Goal: Task Accomplishment & Management: Manage account settings

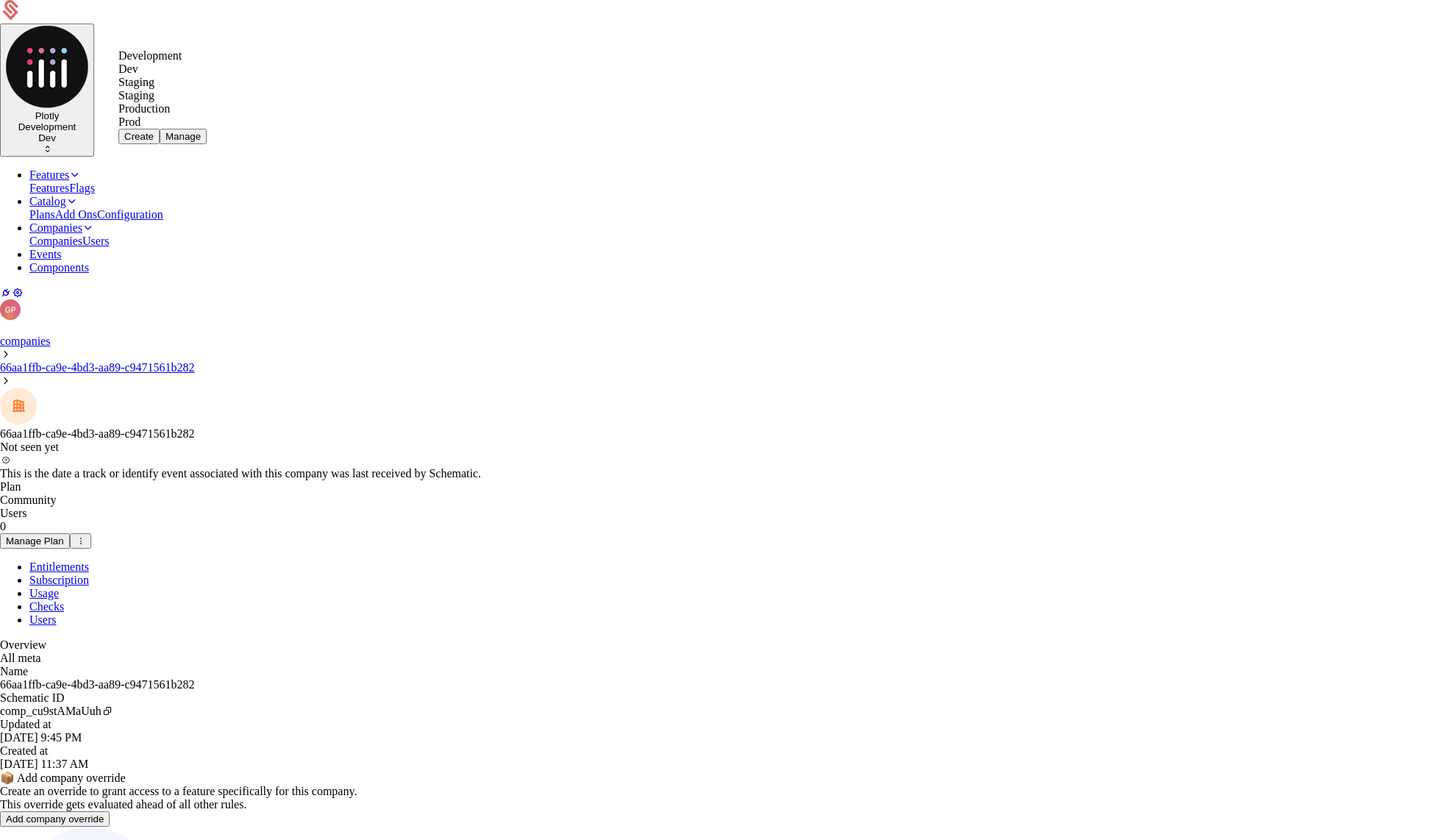
click at [161, 115] on div "Production" at bounding box center [162, 109] width 89 height 13
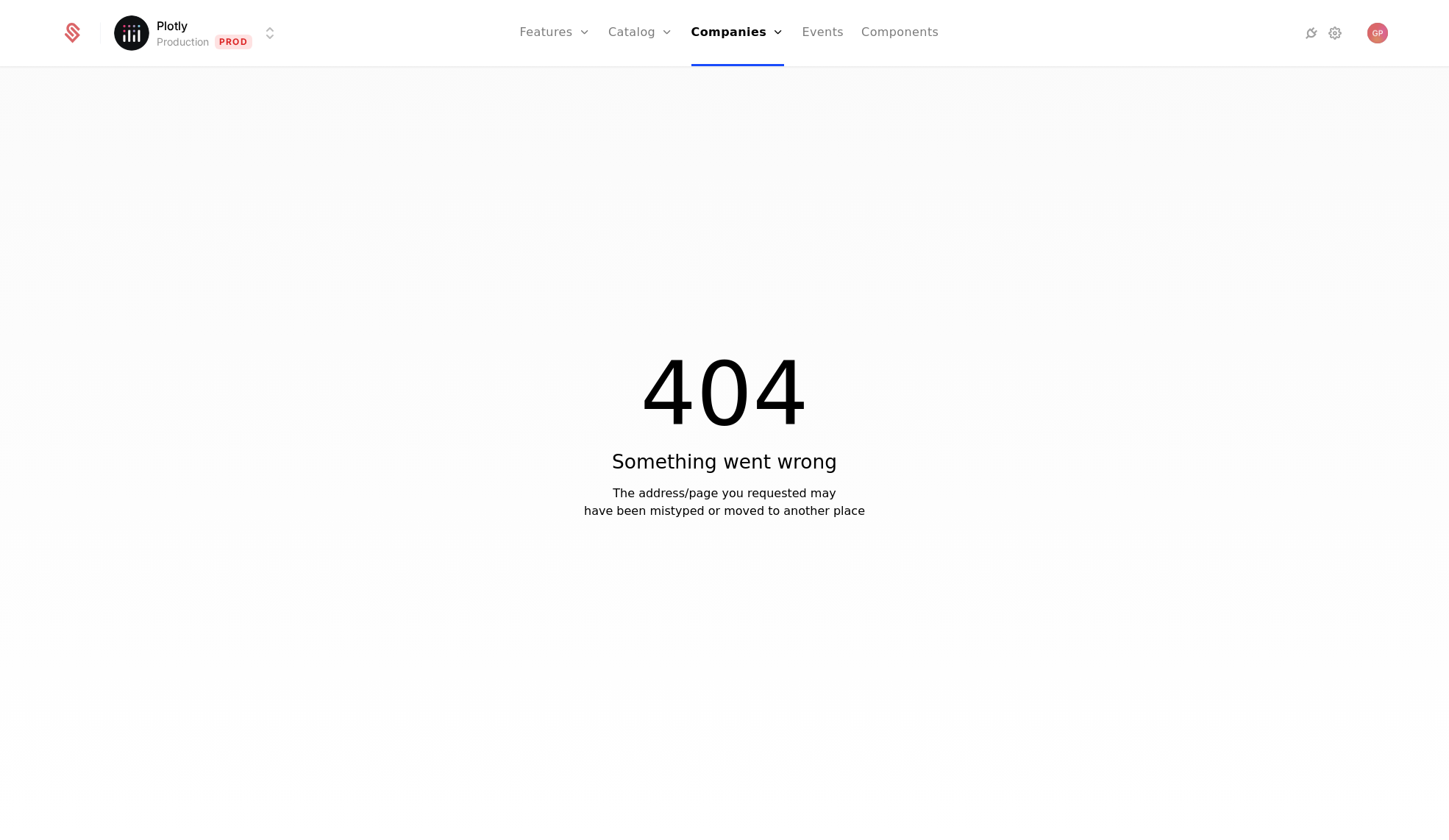
click at [119, 27] on html "Plotly Production Prod Features Features Flags Catalog Plans Add Ons Credits Co…" at bounding box center [724, 420] width 1449 height 840
click at [1029, 302] on html "Plotly Production Prod Features Features Flags Catalog Plans Add Ons Credits Co…" at bounding box center [724, 420] width 1449 height 840
click at [1368, 37] on img "Open user button" at bounding box center [1377, 33] width 20 height 20
click at [1211, 78] on span "[PERSON_NAME][EMAIL_ADDRESS][PERSON_NAME][DOMAIN_NAME]" at bounding box center [1269, 80] width 210 height 13
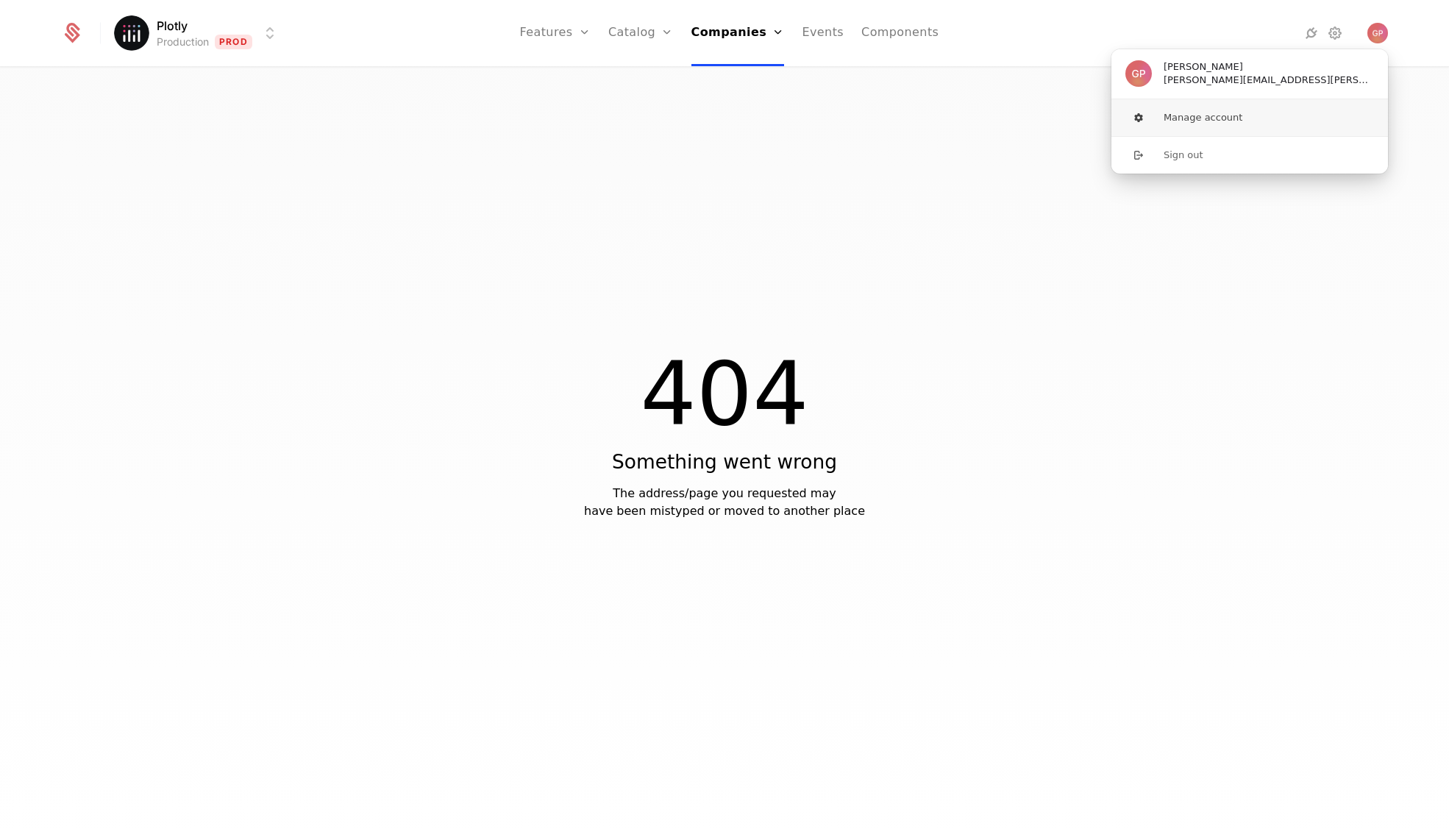
click at [1207, 118] on button "Manage account" at bounding box center [1249, 118] width 278 height 37
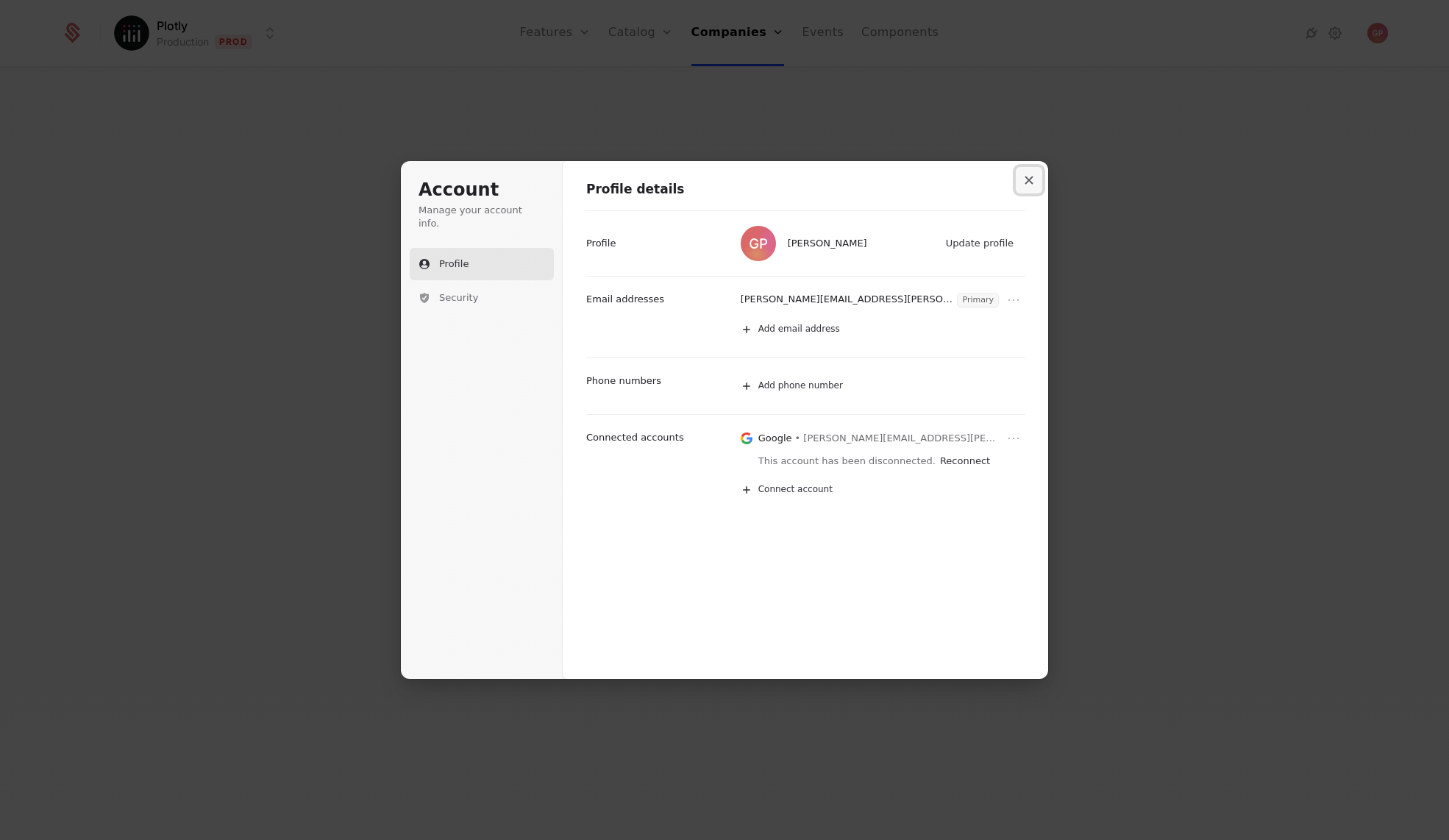
click at [1023, 190] on button "Close modal" at bounding box center [1028, 180] width 27 height 27
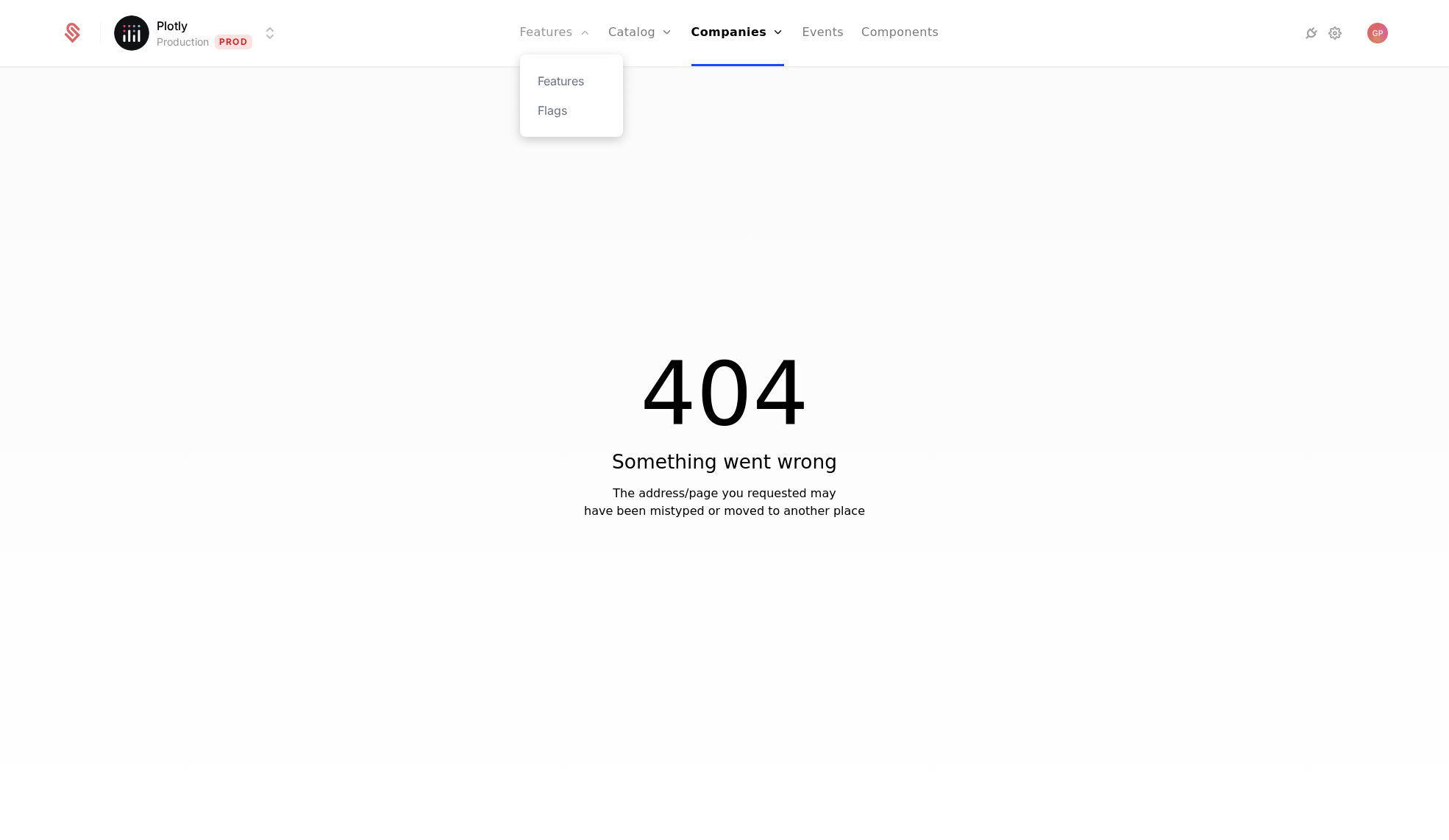
click at [542, 36] on link "Features" at bounding box center [555, 33] width 71 height 66
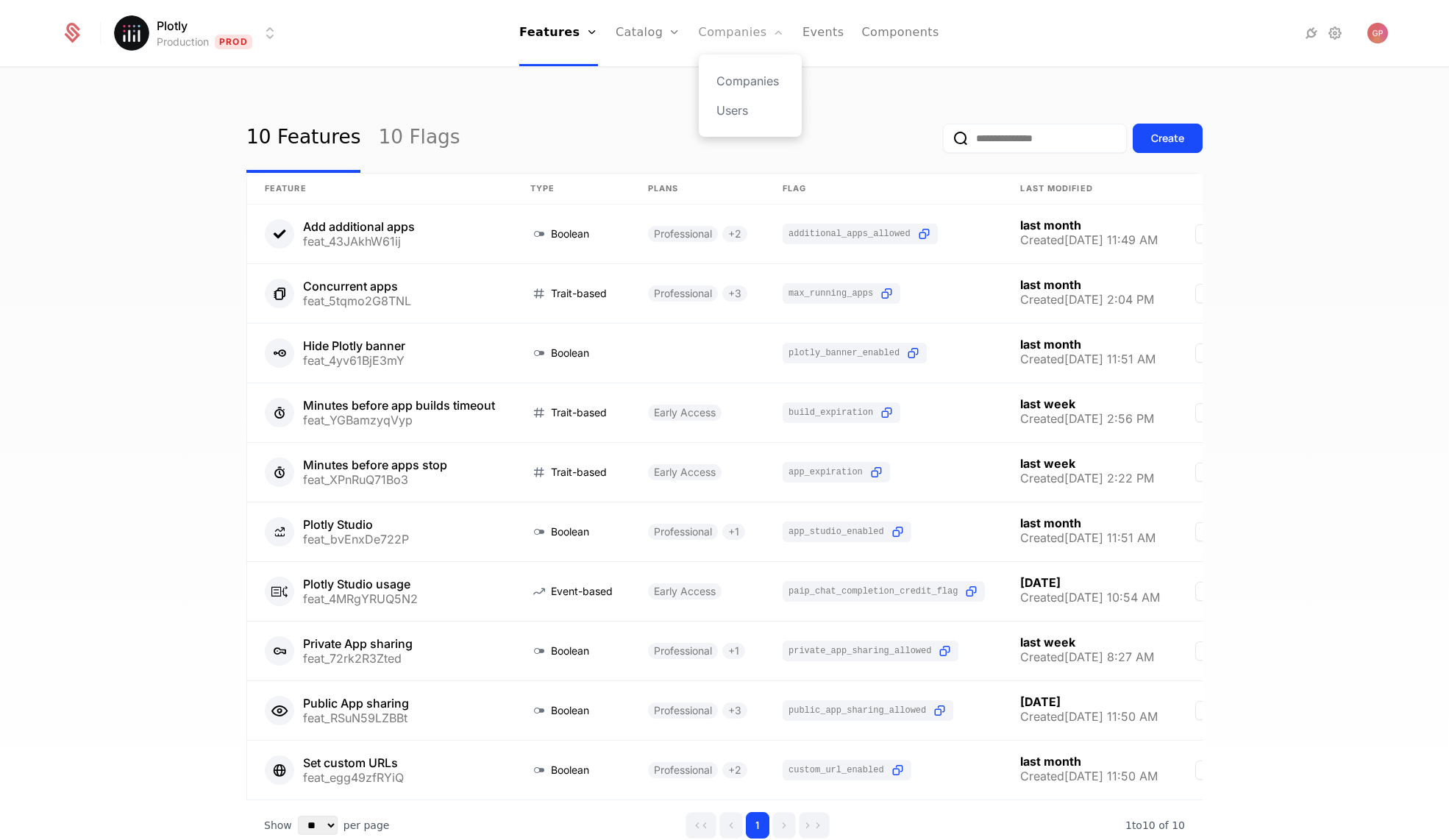
click at [721, 32] on link "Companies" at bounding box center [742, 33] width 86 height 66
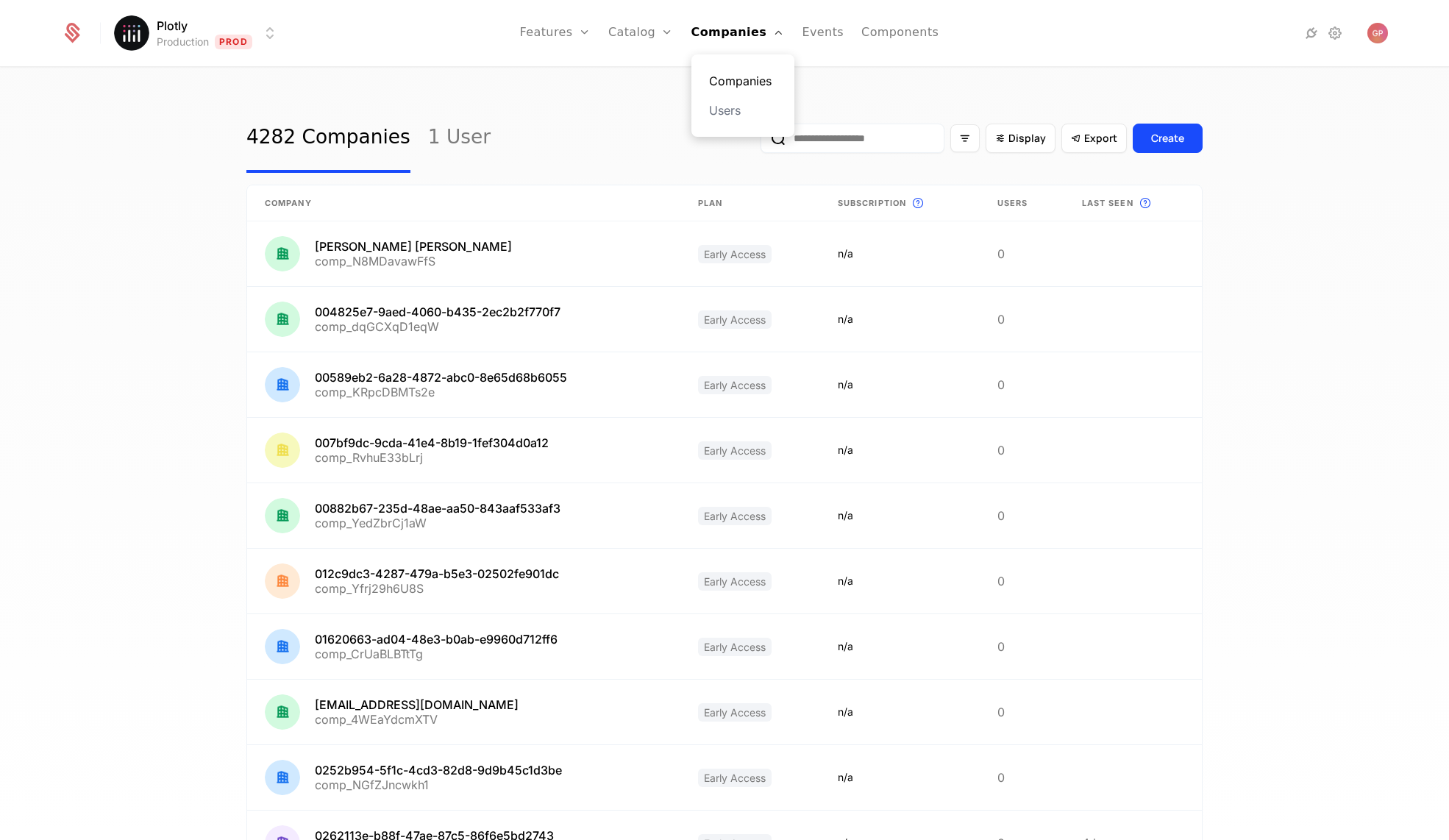
click at [731, 81] on link "Companies" at bounding box center [742, 80] width 67 height 18
click at [862, 146] on input "email" at bounding box center [852, 138] width 184 height 30
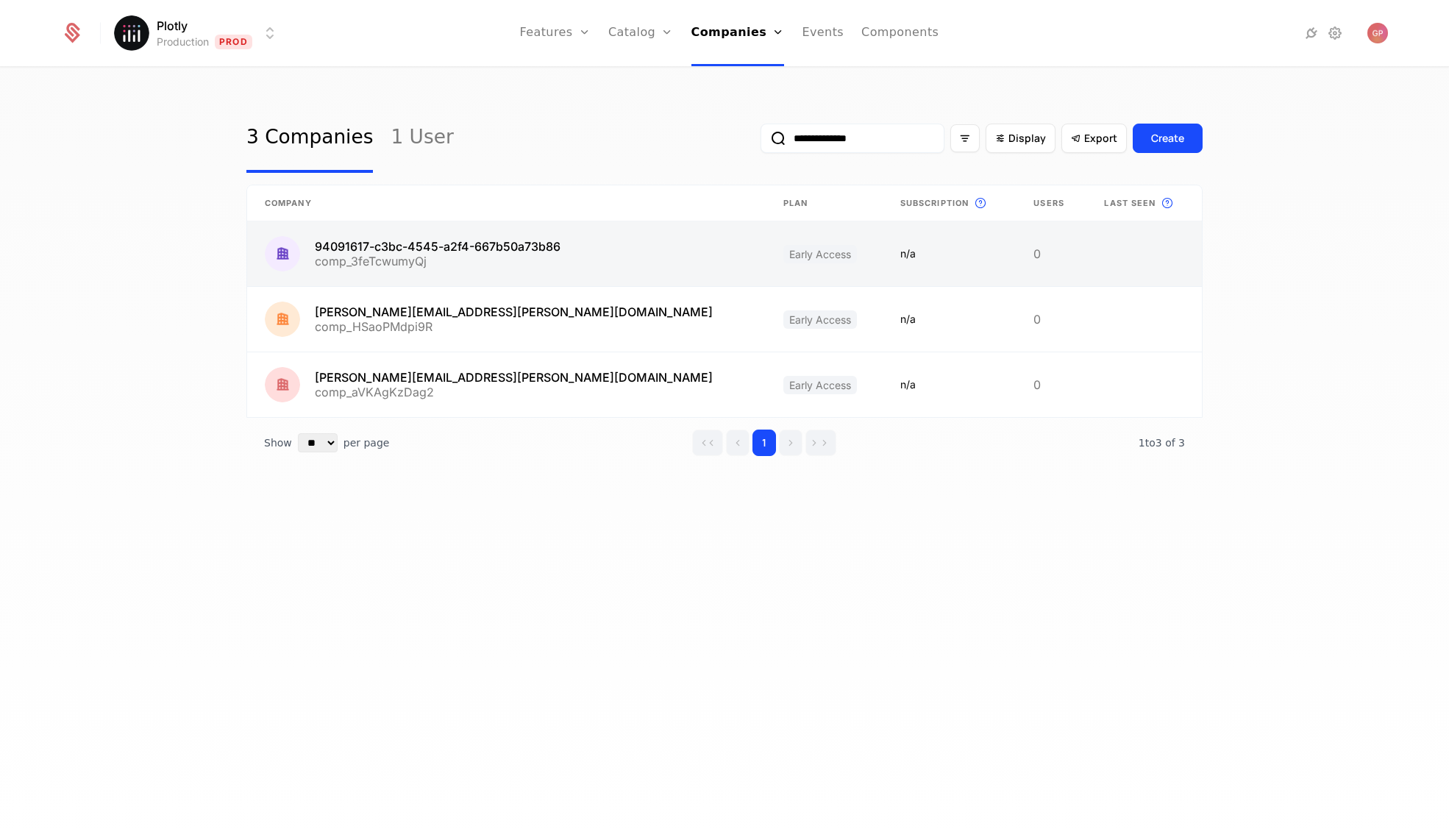
type input "**********"
click at [517, 256] on link at bounding box center [506, 254] width 518 height 65
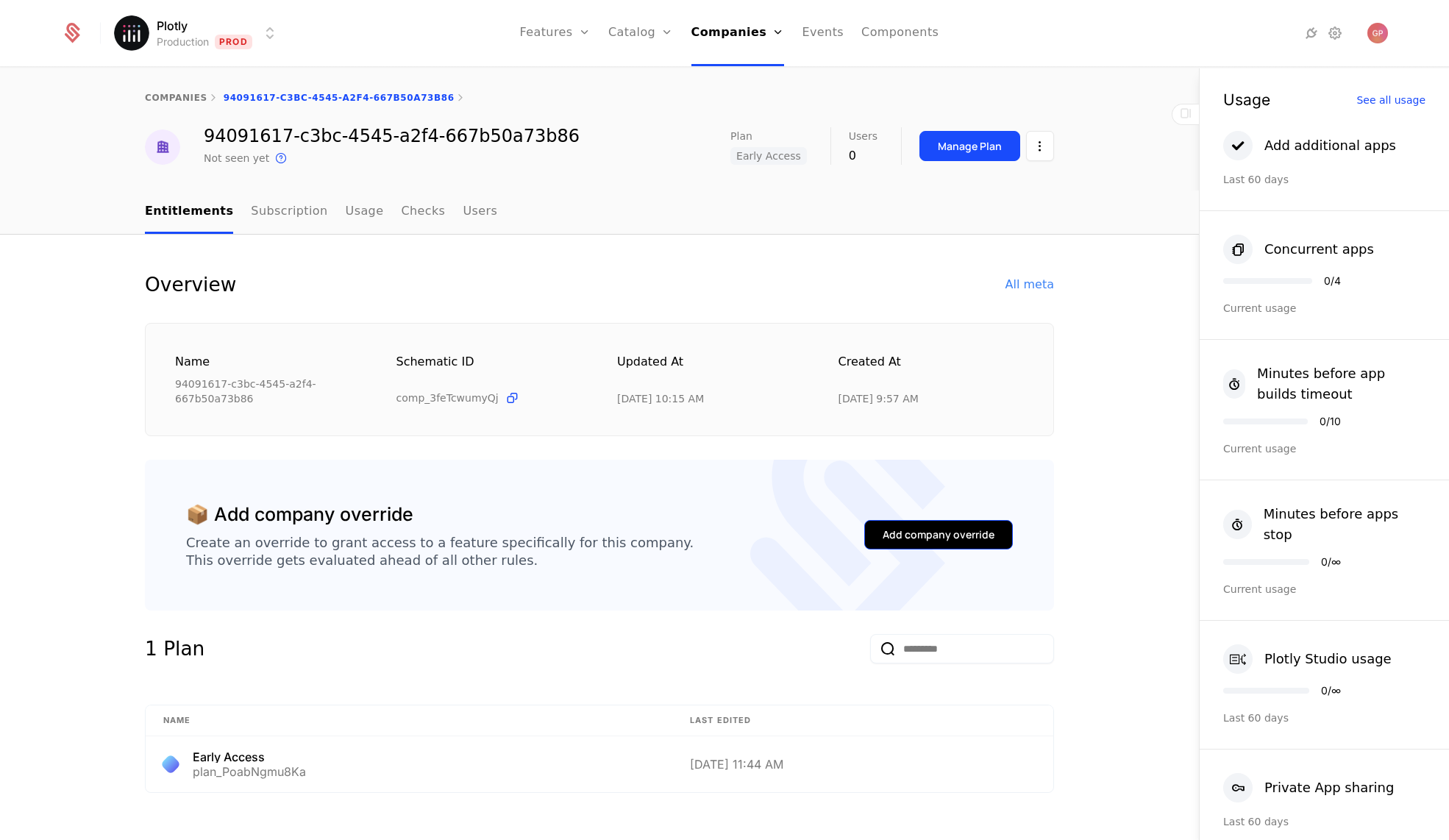
click at [881, 547] on button "Add company override" at bounding box center [938, 535] width 148 height 30
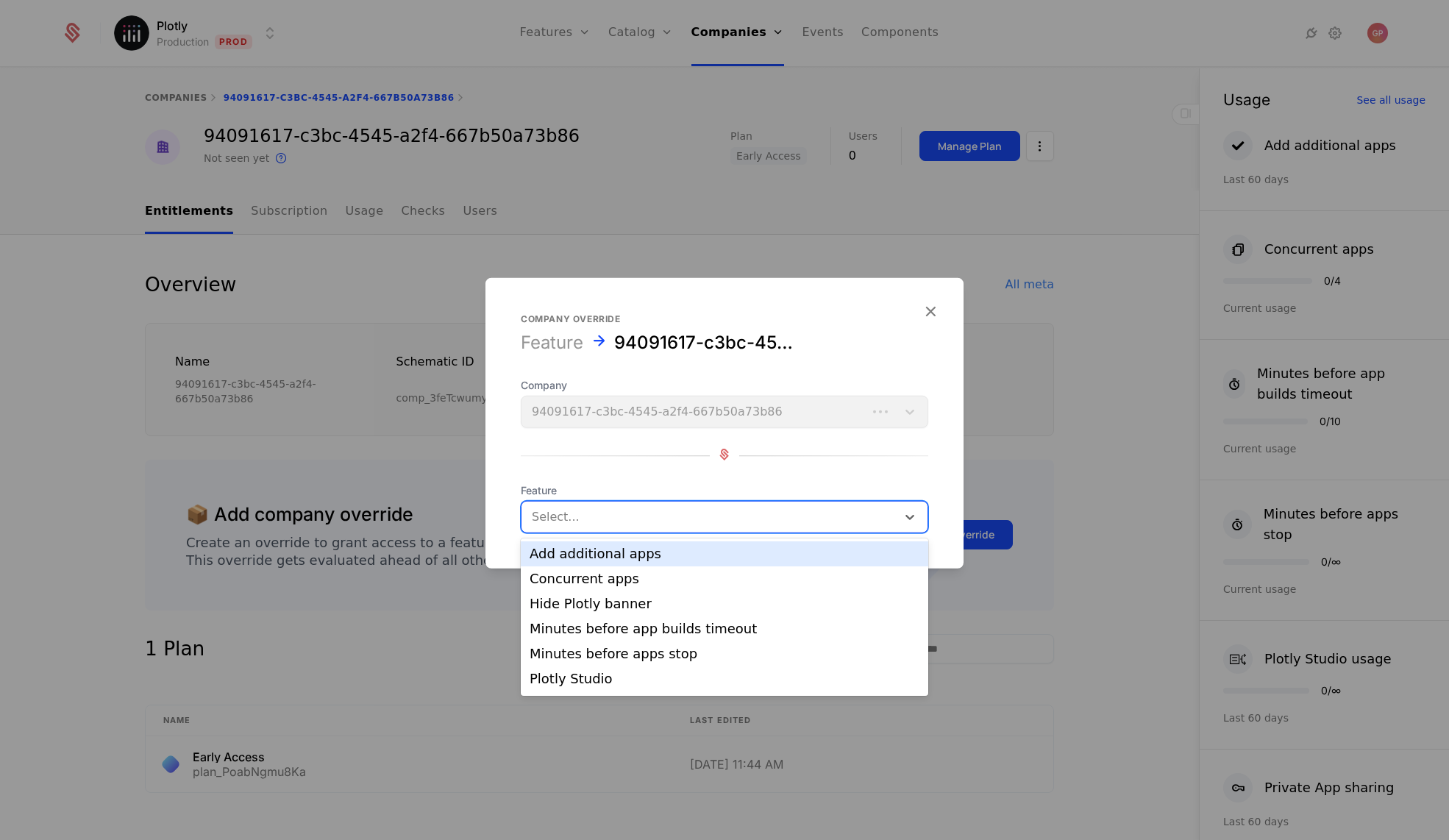
click at [714, 515] on div at bounding box center [709, 516] width 354 height 20
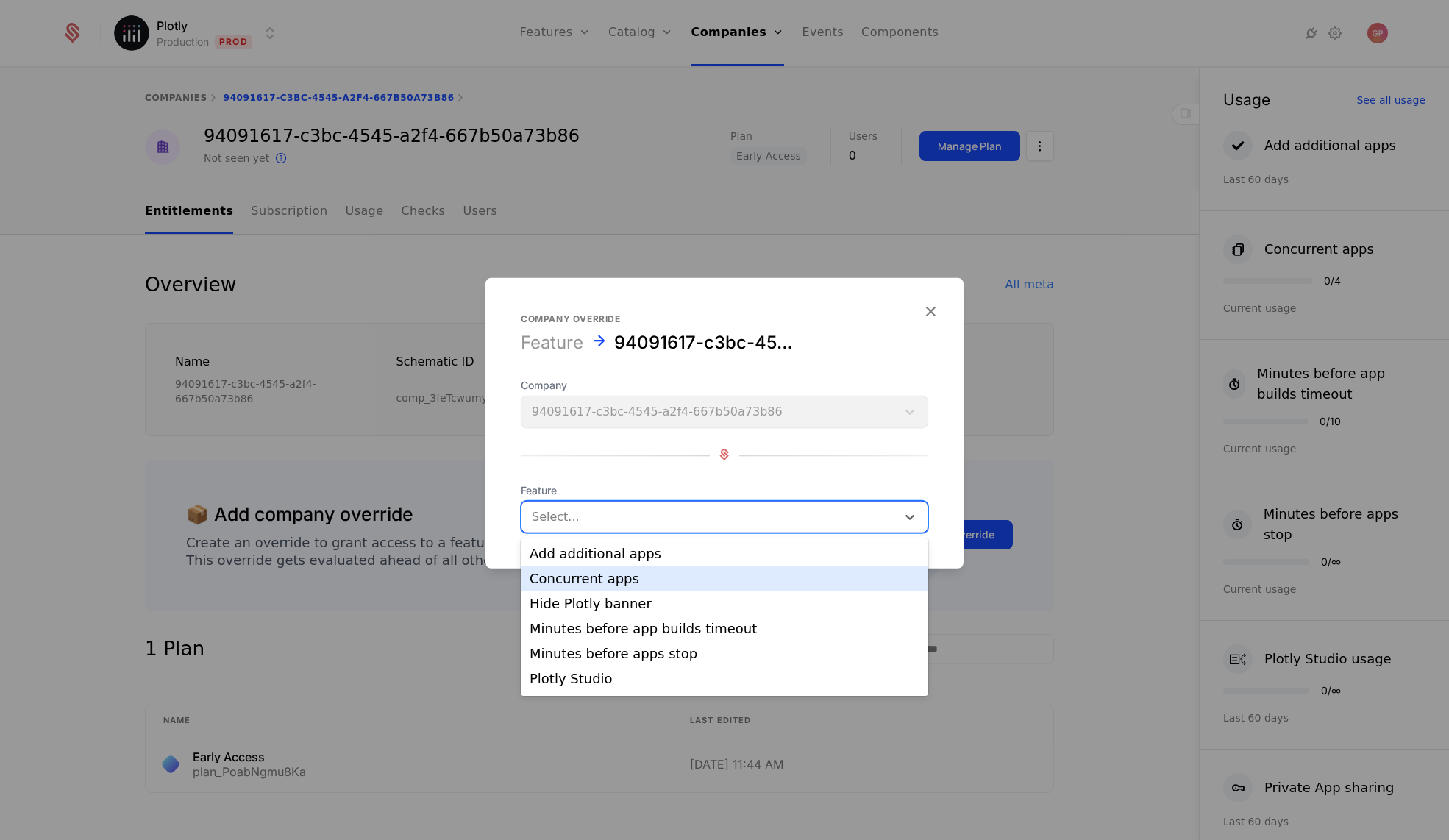
click at [719, 579] on div "Concurrent apps" at bounding box center [724, 578] width 390 height 13
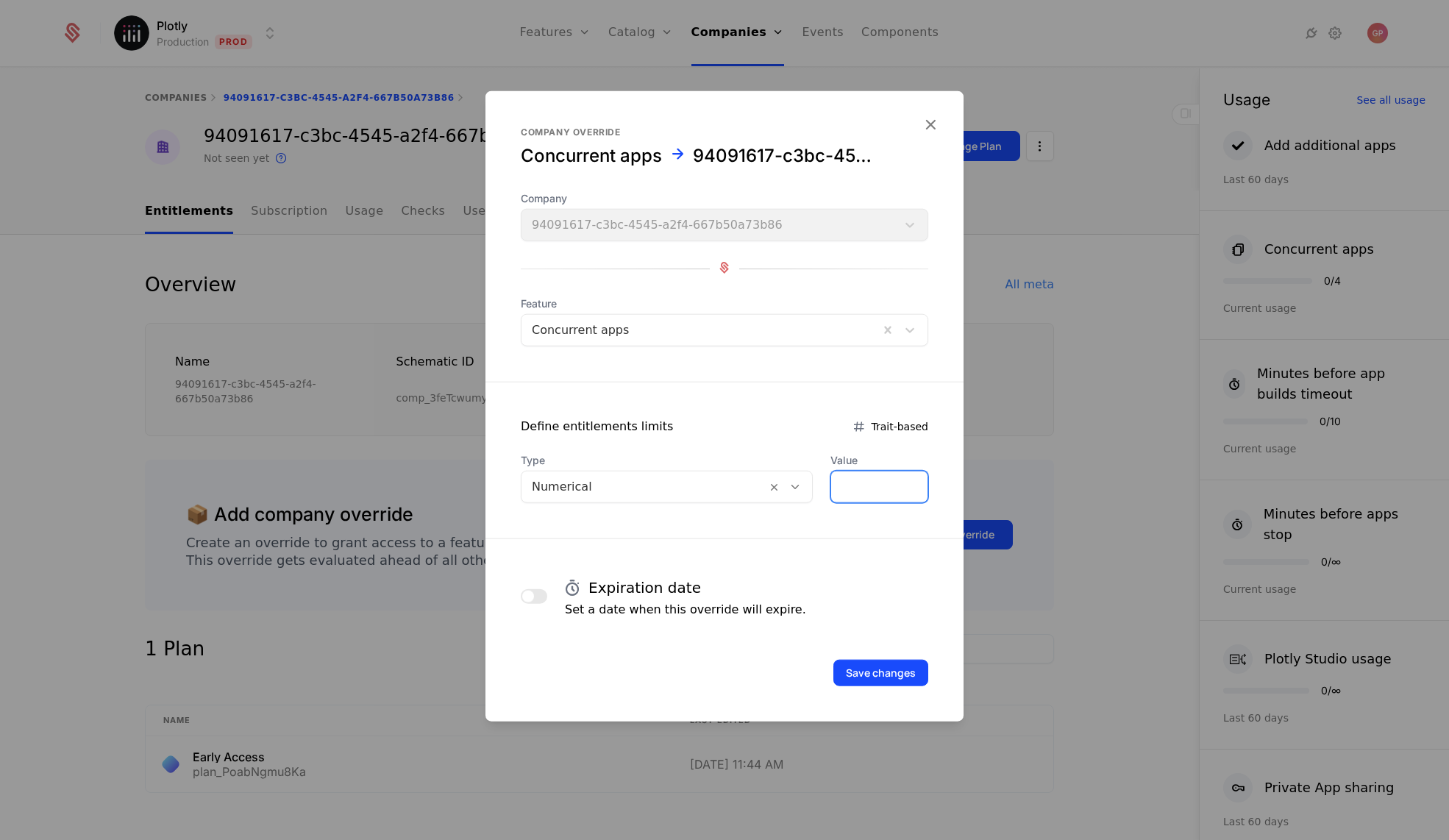
drag, startPoint x: 844, startPoint y: 486, endPoint x: 801, endPoint y: 483, distance: 43.1
click at [801, 483] on div "Type Numerical Value *" at bounding box center [725, 478] width 408 height 50
type input "*"
click at [932, 125] on icon "button" at bounding box center [930, 124] width 19 height 19
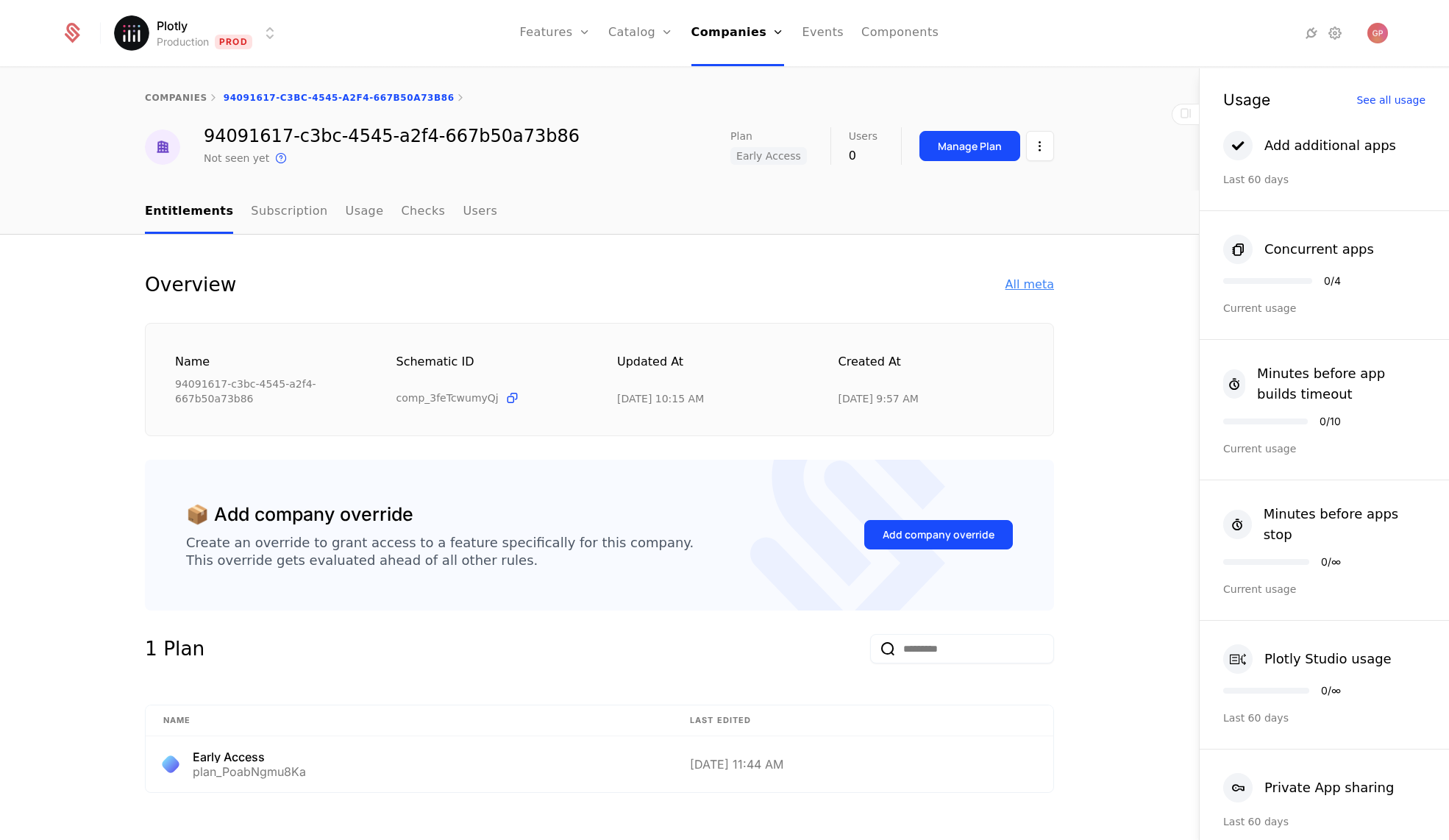
click at [1035, 279] on div "All meta" at bounding box center [1029, 284] width 49 height 18
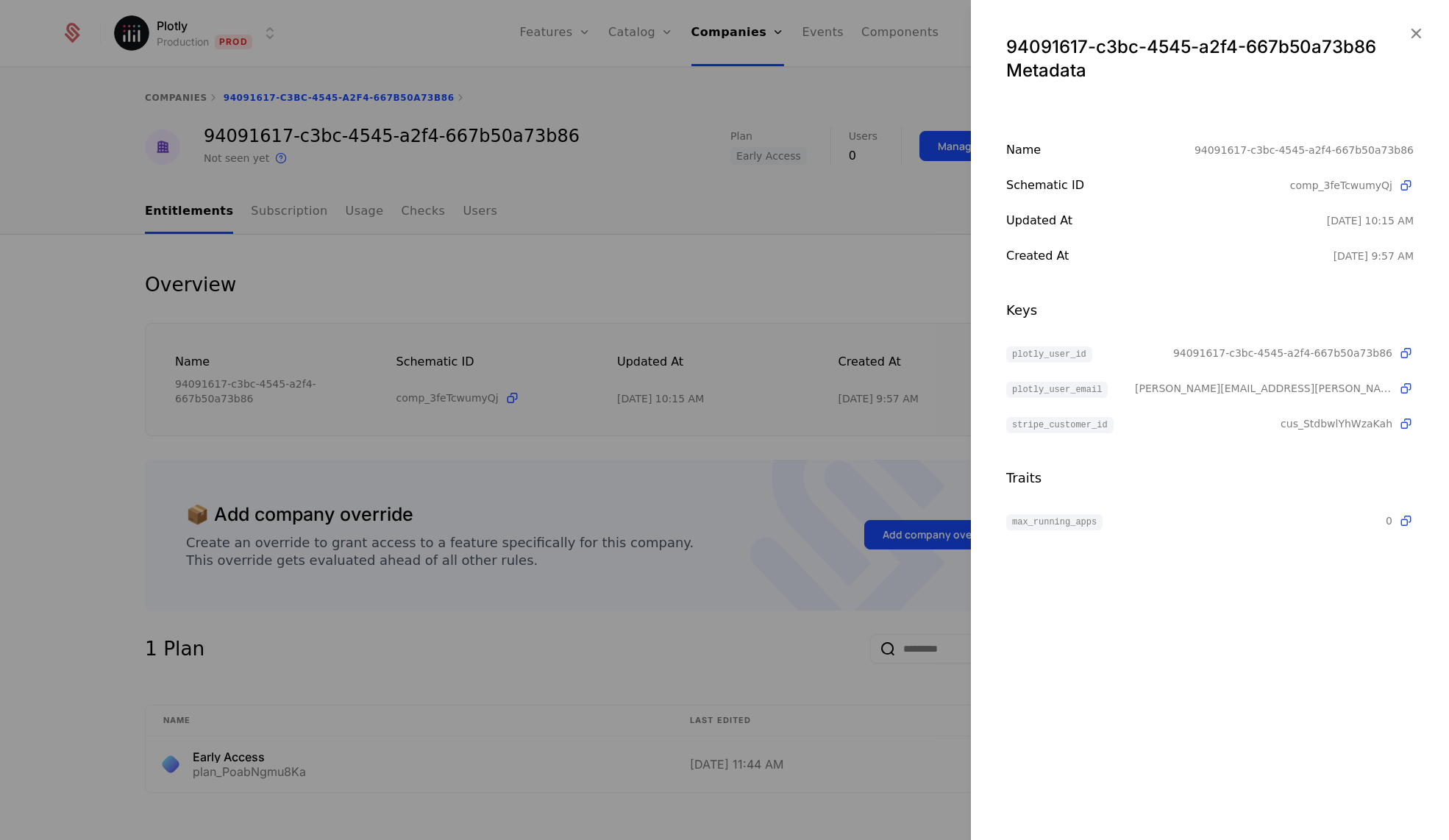
click at [885, 528] on div at bounding box center [724, 420] width 1449 height 840
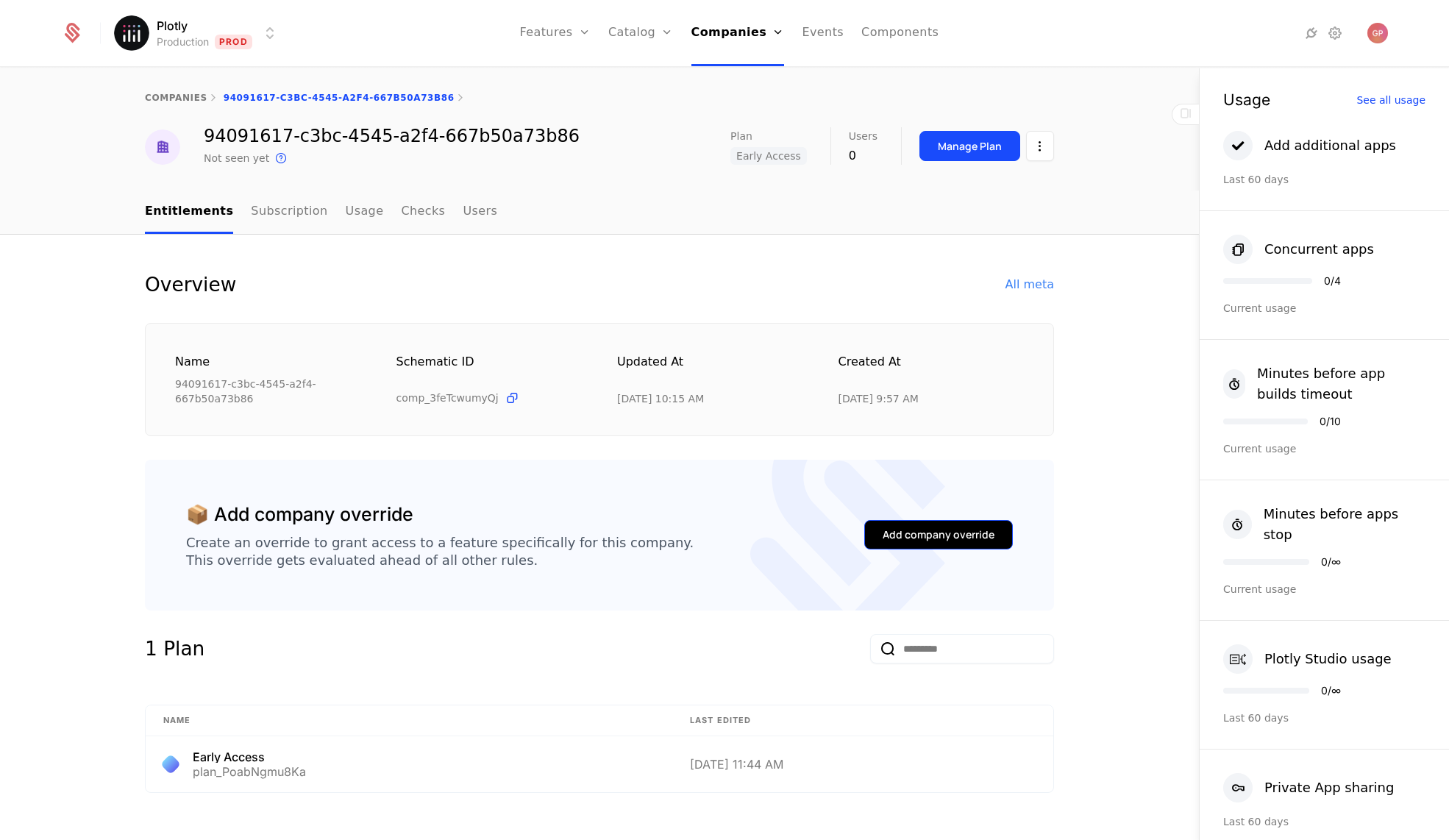
click at [914, 540] on div "Add company override" at bounding box center [938, 535] width 112 height 15
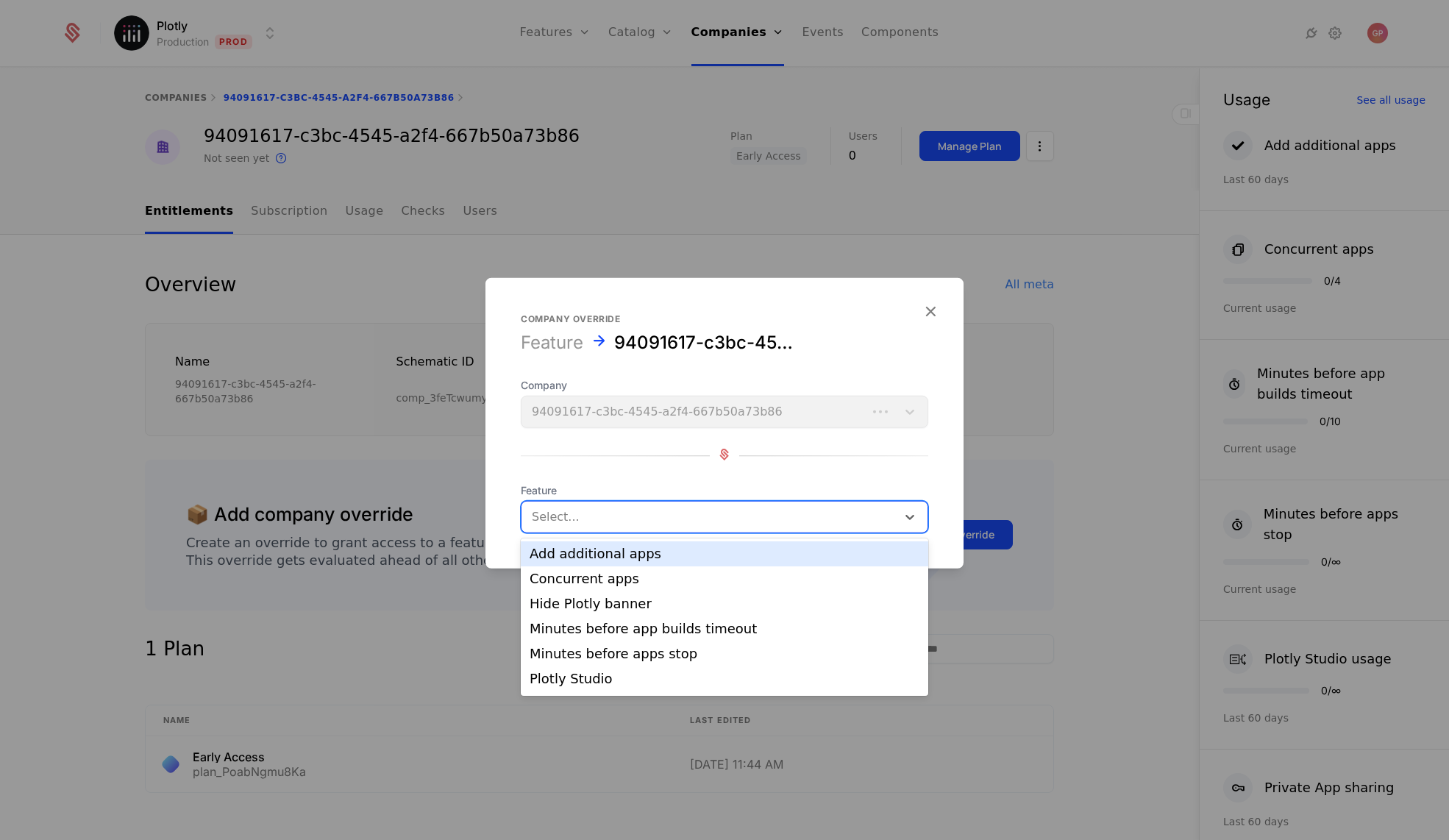
click at [673, 517] on div at bounding box center [709, 516] width 354 height 20
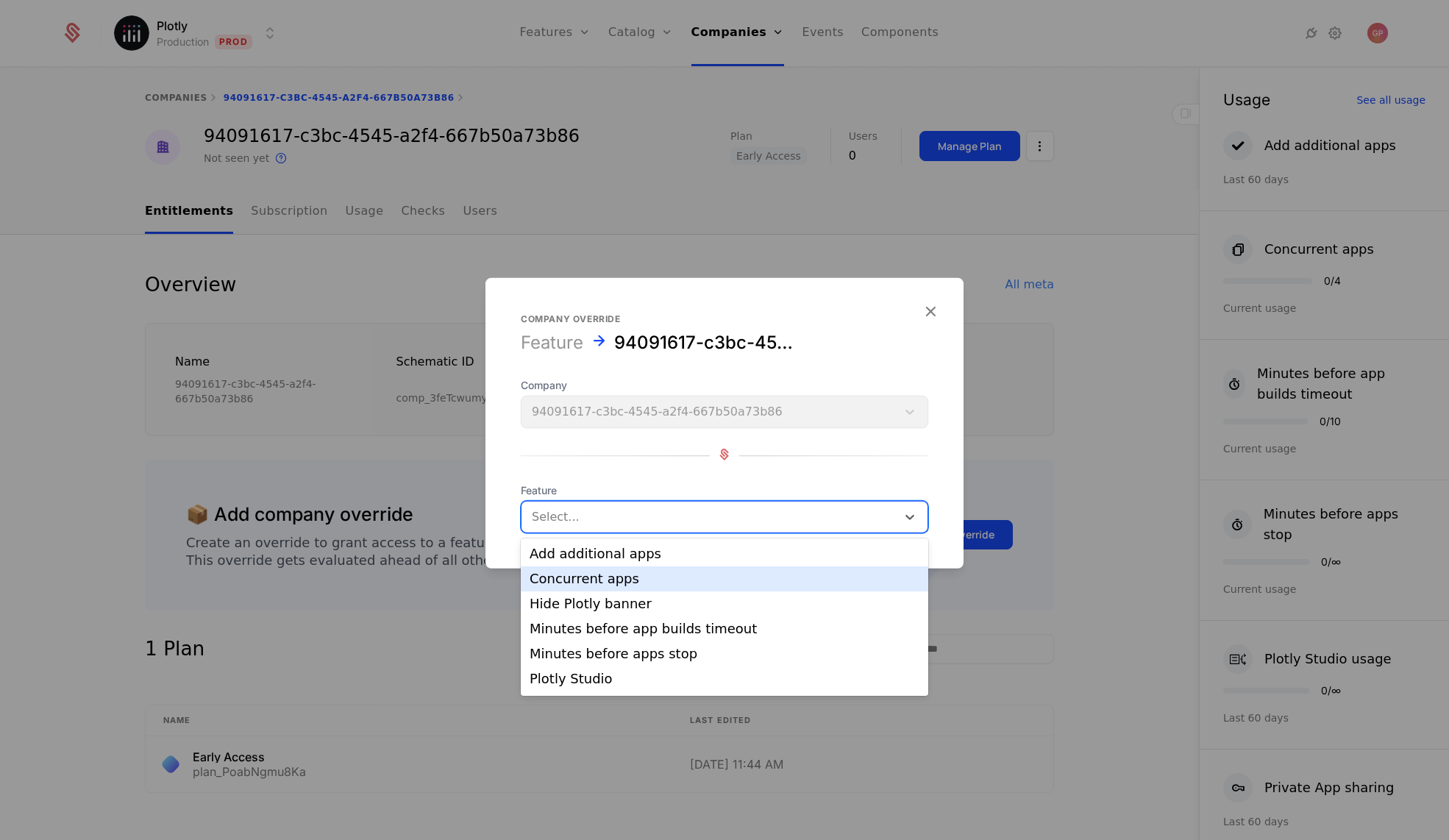
click at [670, 575] on div "Concurrent apps" at bounding box center [724, 578] width 390 height 13
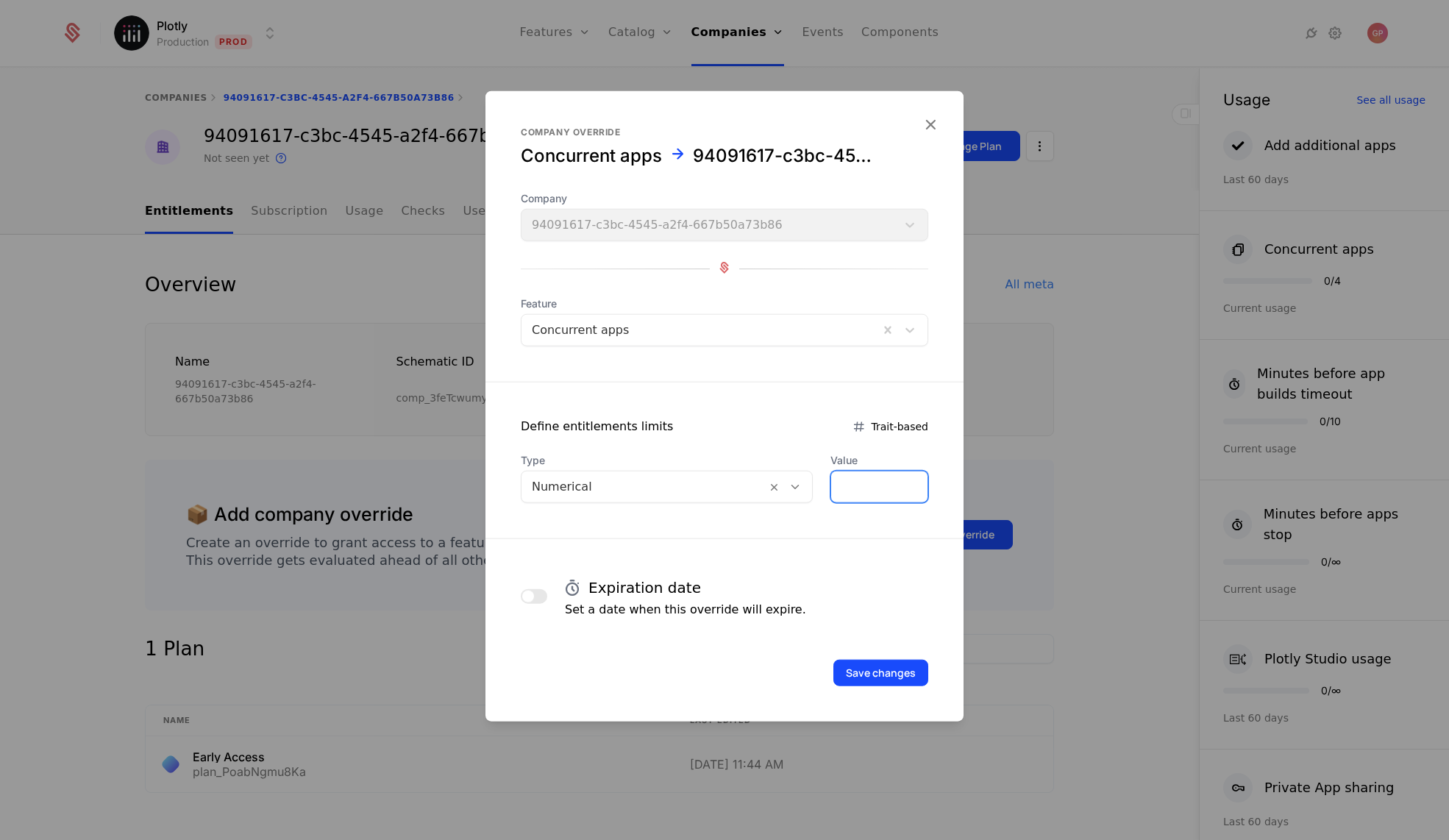
drag, startPoint x: 837, startPoint y: 491, endPoint x: 844, endPoint y: 490, distance: 7.1
click at [844, 490] on input "*" at bounding box center [879, 486] width 96 height 30
type input "*"
click at [909, 669] on button "Save changes" at bounding box center [881, 672] width 95 height 27
